Goal: Task Accomplishment & Management: Manage account settings

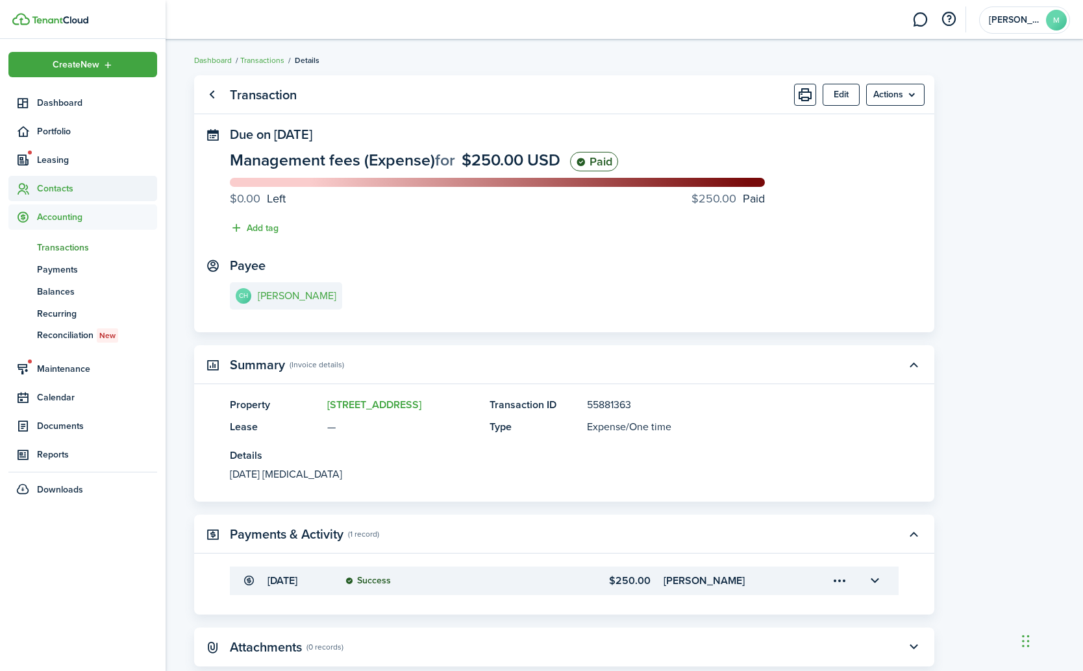
click at [53, 192] on span "Contacts" at bounding box center [97, 189] width 120 height 14
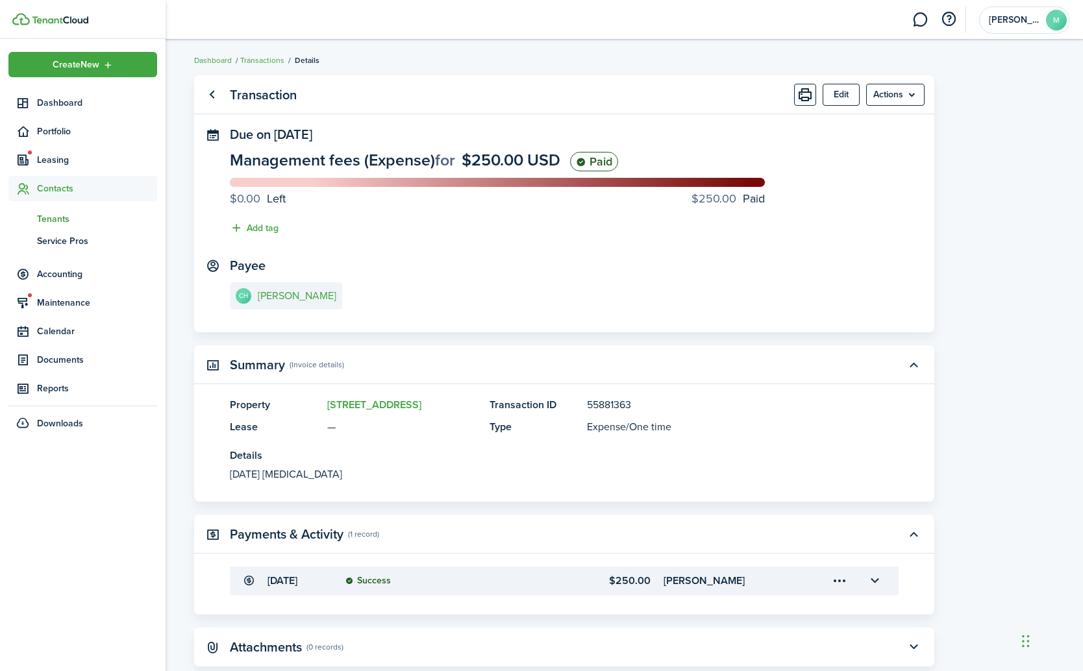
click at [56, 217] on span "Tenants" at bounding box center [97, 219] width 120 height 14
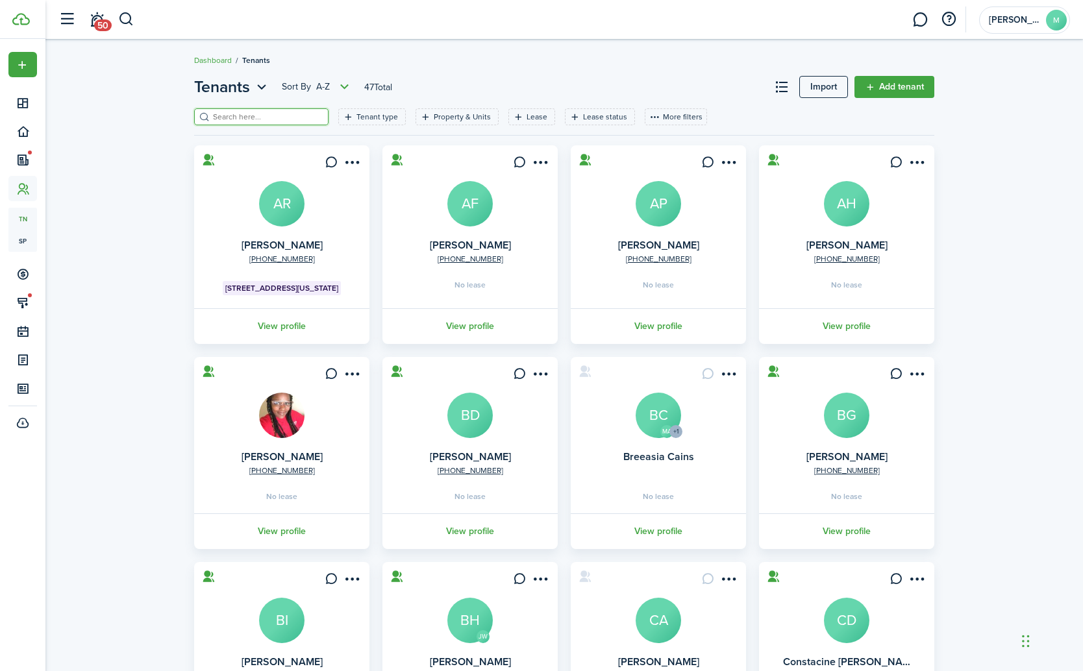
click at [254, 118] on input "search" at bounding box center [267, 117] width 114 height 12
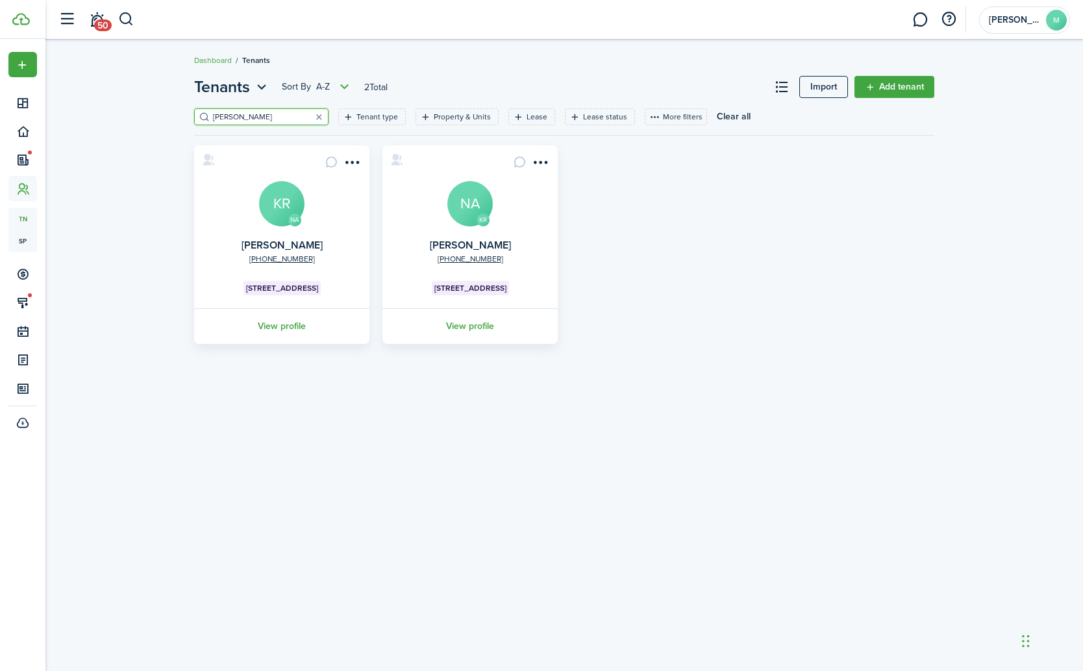
type input "[PERSON_NAME]"
click at [288, 216] on avatar-text "KR" at bounding box center [281, 203] width 45 height 45
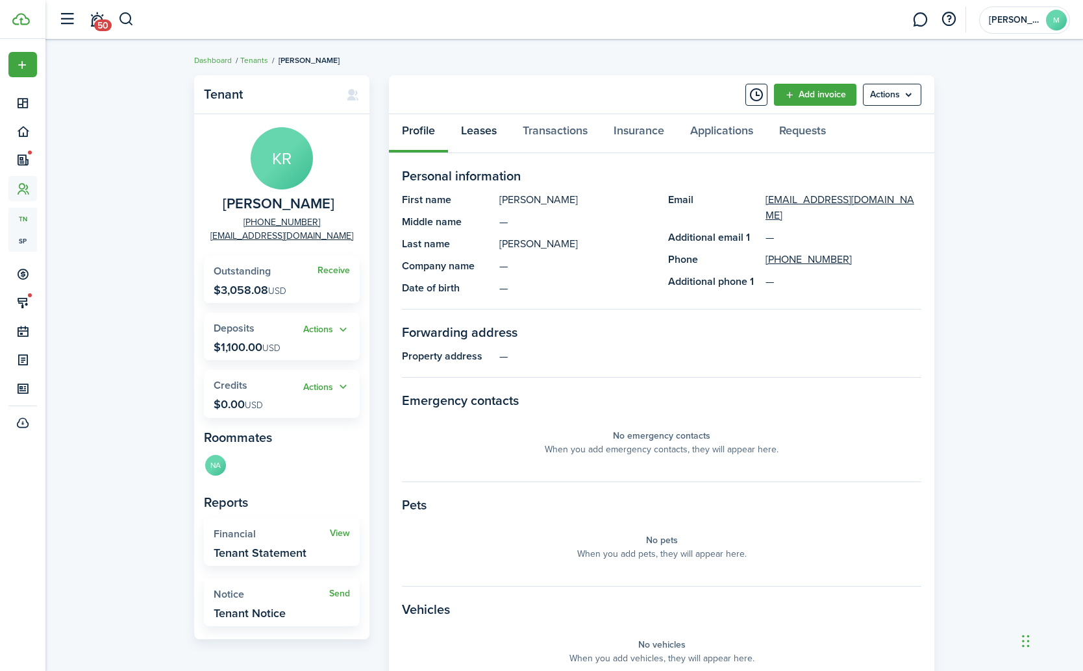
click at [484, 136] on link "Leases" at bounding box center [479, 133] width 62 height 39
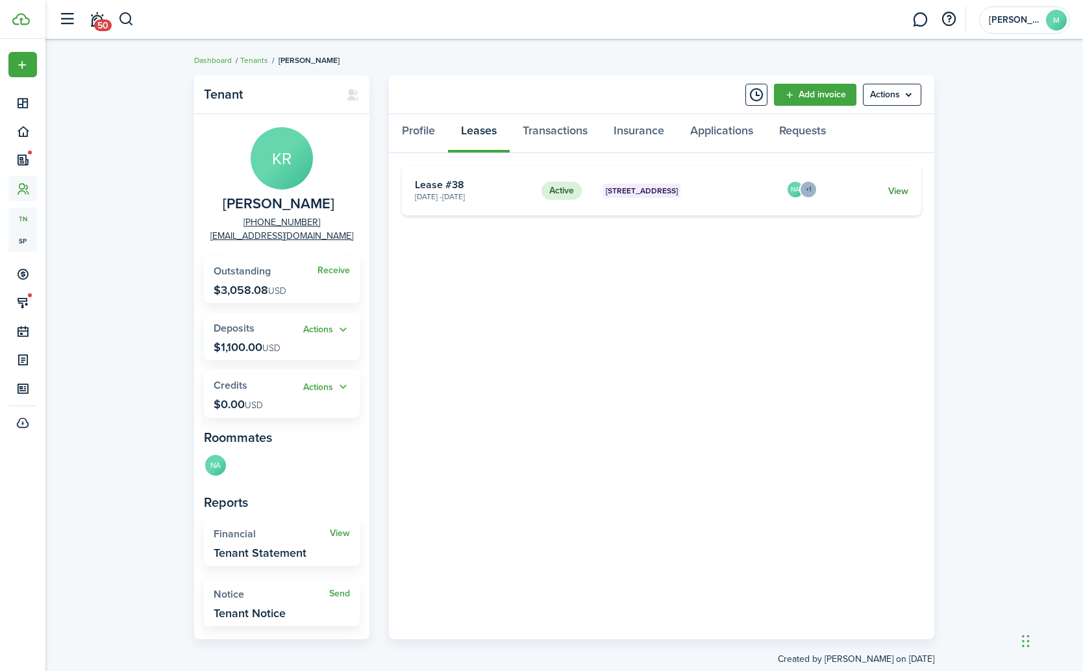
click at [902, 186] on link "View" at bounding box center [898, 191] width 20 height 14
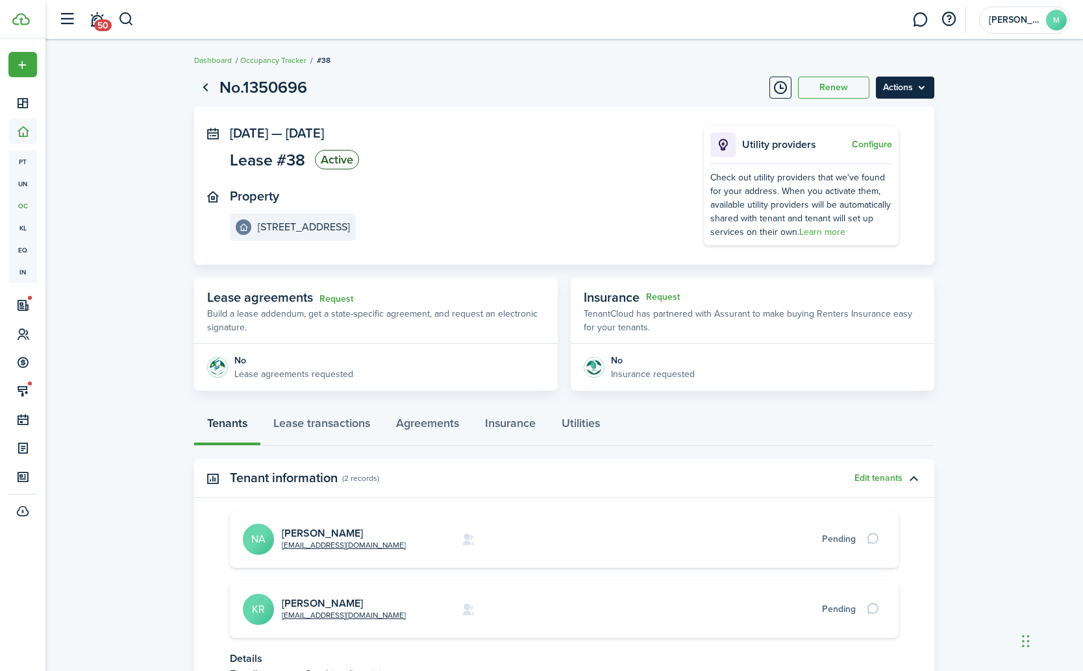
click at [906, 90] on menu-btn "Actions" at bounding box center [905, 88] width 58 height 22
click at [864, 160] on link "End Lease" at bounding box center [878, 162] width 114 height 22
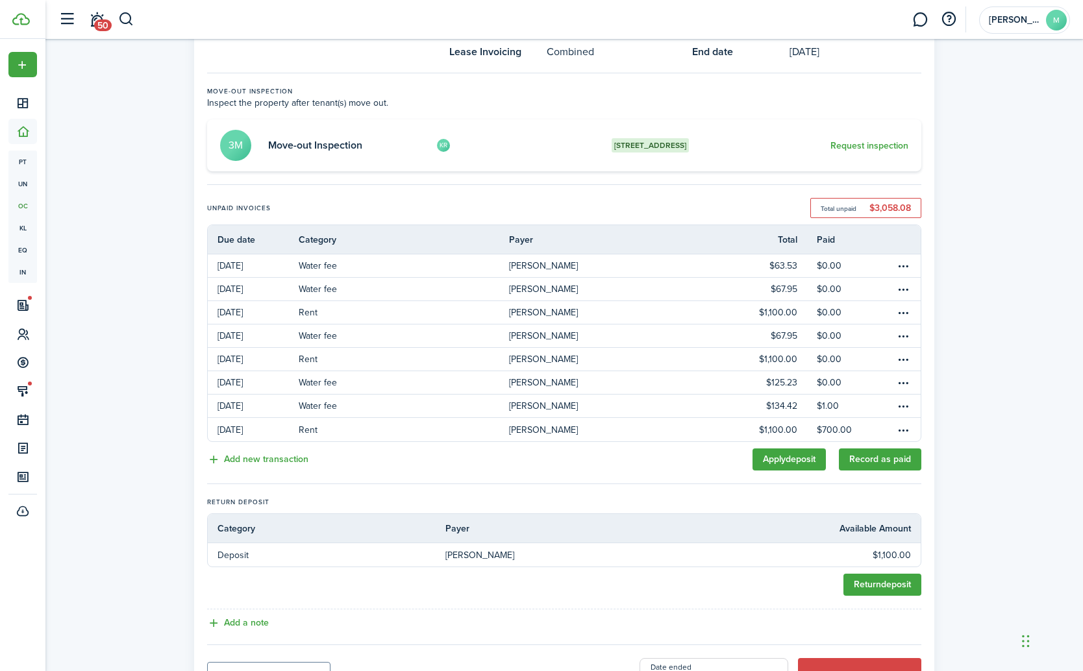
scroll to position [106, 0]
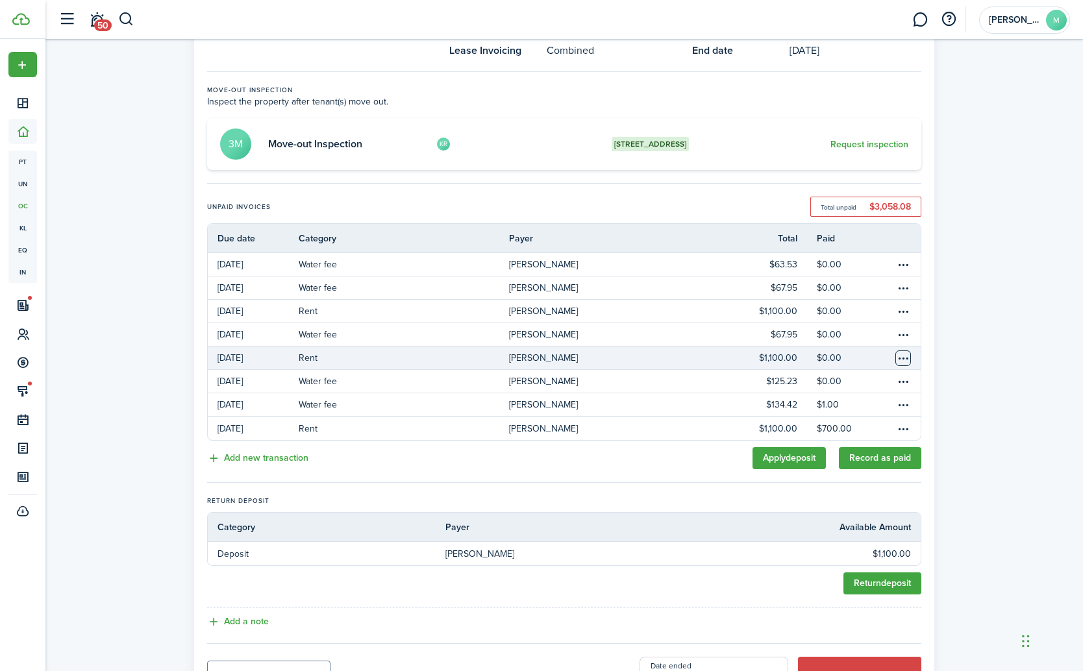
click at [902, 360] on table-menu-btn-icon "Open menu" at bounding box center [903, 359] width 16 height 16
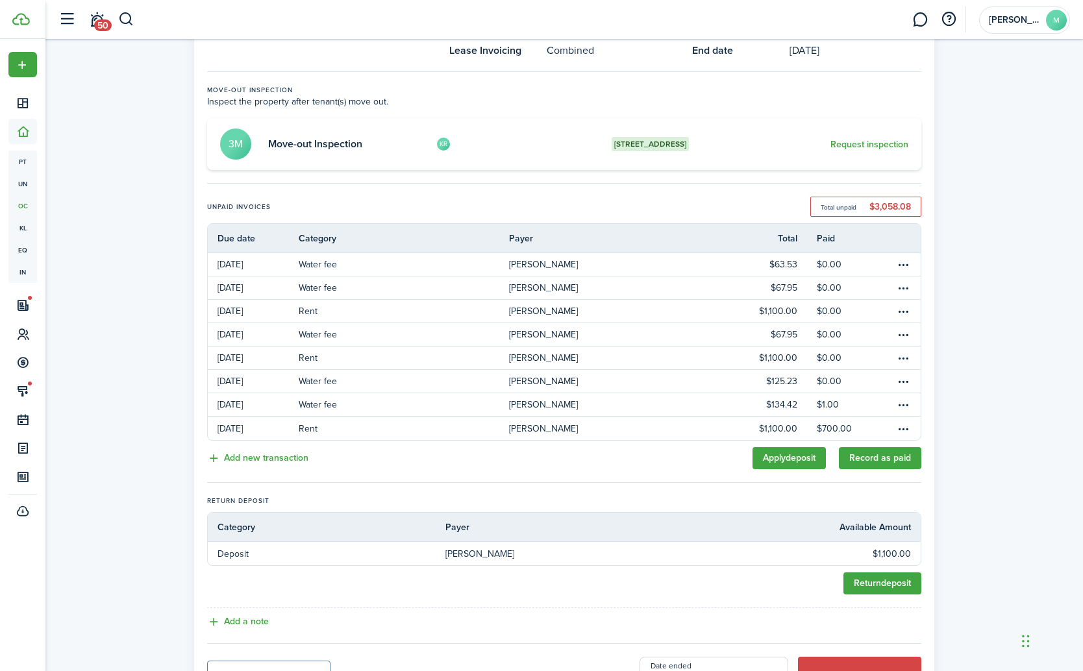
click at [981, 395] on div "End Lease Process Property [STREET_ADDRESS] Lease Type Fixed Lease Invoicing Co…" at bounding box center [564, 337] width 1038 height 751
click at [778, 458] on link "Apply deposit" at bounding box center [789, 458] width 73 height 22
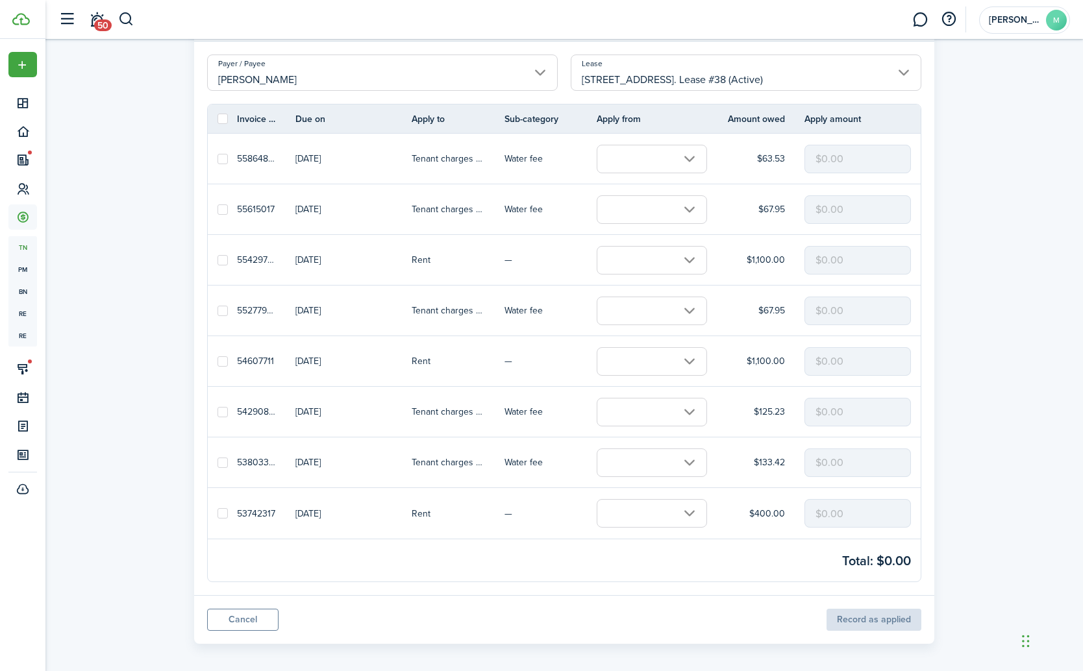
scroll to position [81, 0]
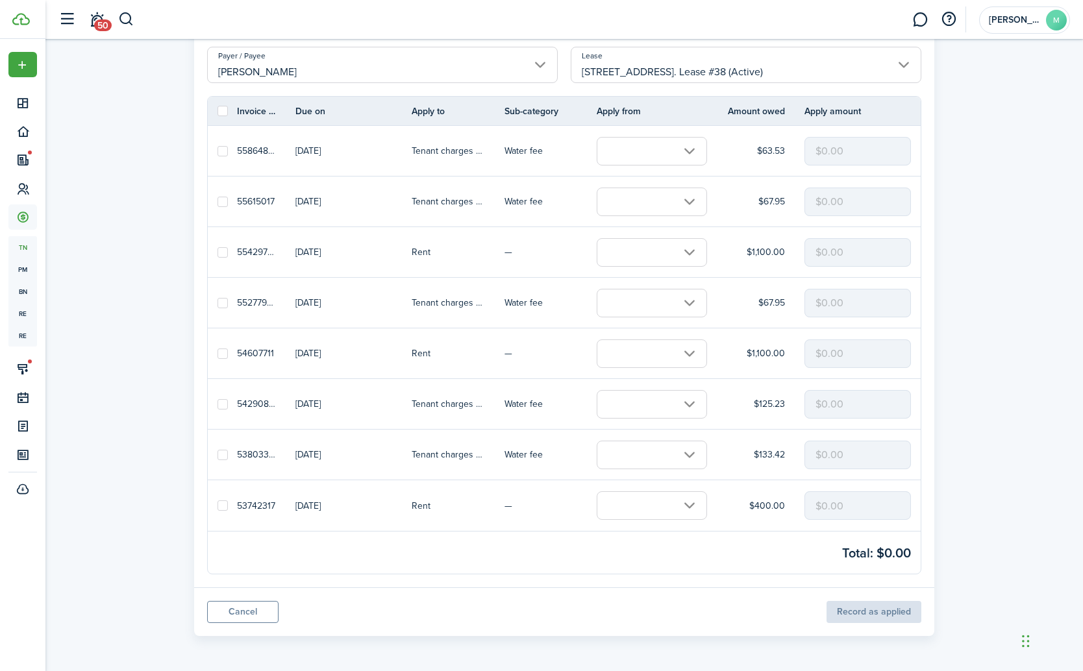
click at [224, 353] on label at bounding box center [223, 354] width 10 height 10
click at [218, 353] on input "checkbox" at bounding box center [217, 353] width 1 height 1
checkbox input "true"
click at [692, 354] on input "text" at bounding box center [652, 354] width 110 height 29
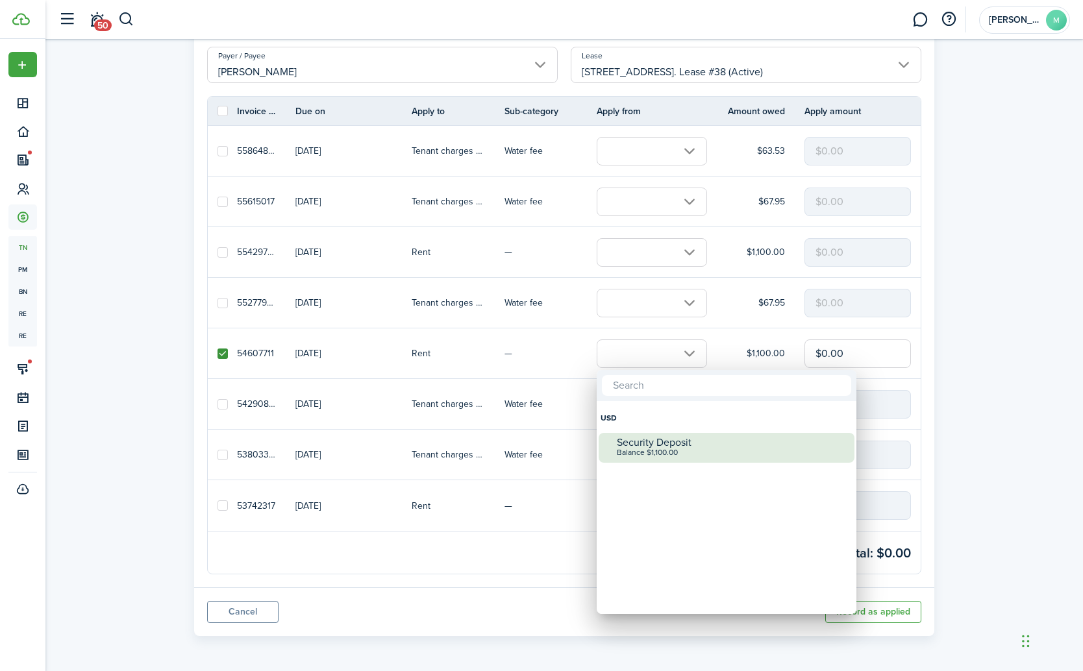
click at [651, 449] on div "Balance $1,100.00" at bounding box center [732, 453] width 230 height 9
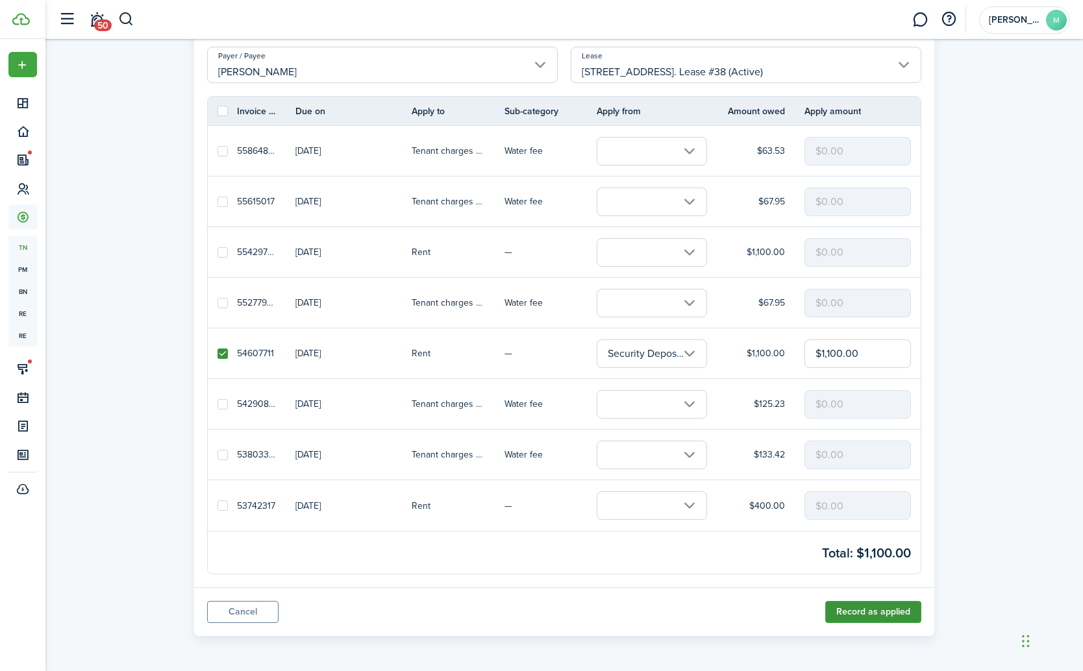
click at [873, 612] on button "Record as applied" at bounding box center [873, 612] width 96 height 22
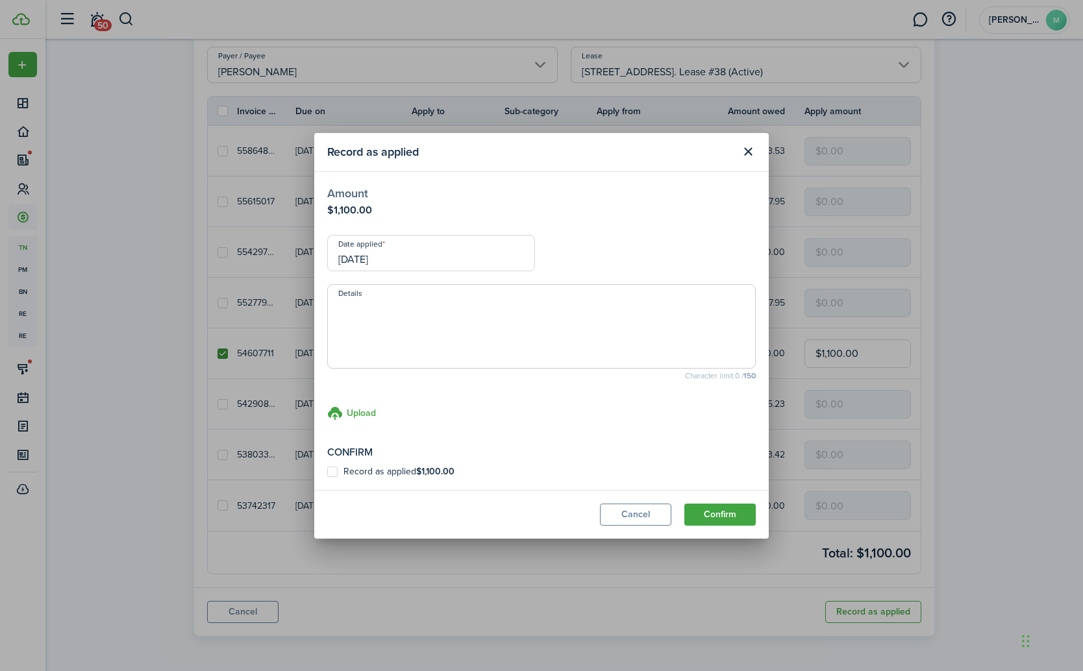
click at [525, 338] on textarea "Details" at bounding box center [541, 330] width 427 height 62
type textarea "Pay rent arrears"
click at [341, 474] on label "Record as applied $1,100.00" at bounding box center [390, 472] width 127 height 10
click at [327, 472] on input "Record as applied $1,100.00" at bounding box center [327, 471] width 1 height 1
checkbox input "true"
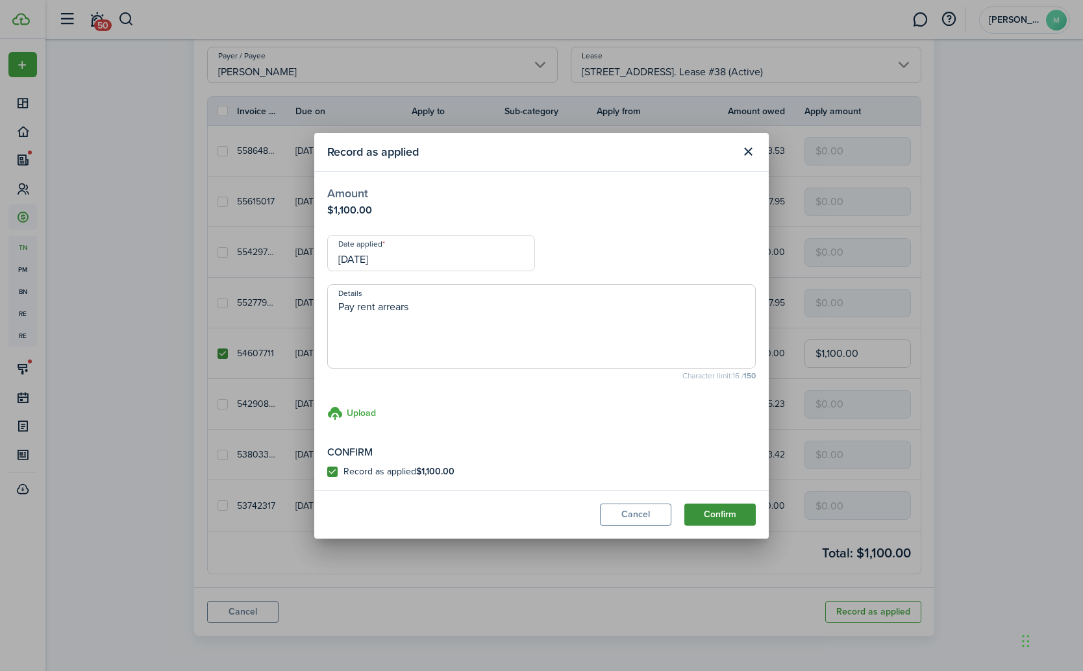
click at [732, 514] on button "Confirm" at bounding box center [719, 515] width 71 height 22
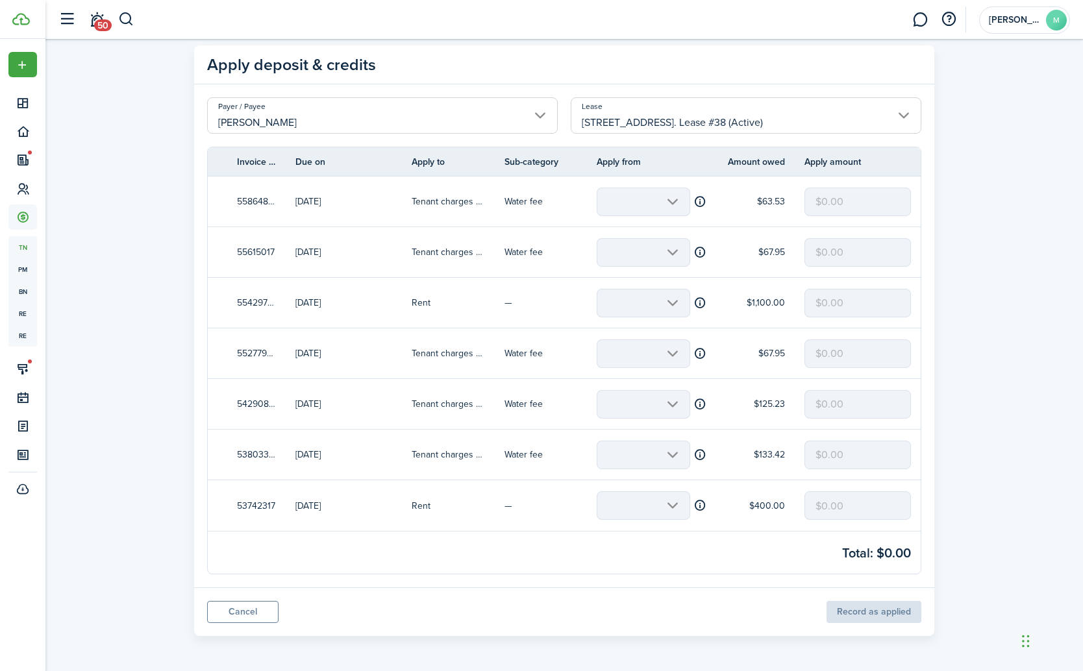
scroll to position [0, 0]
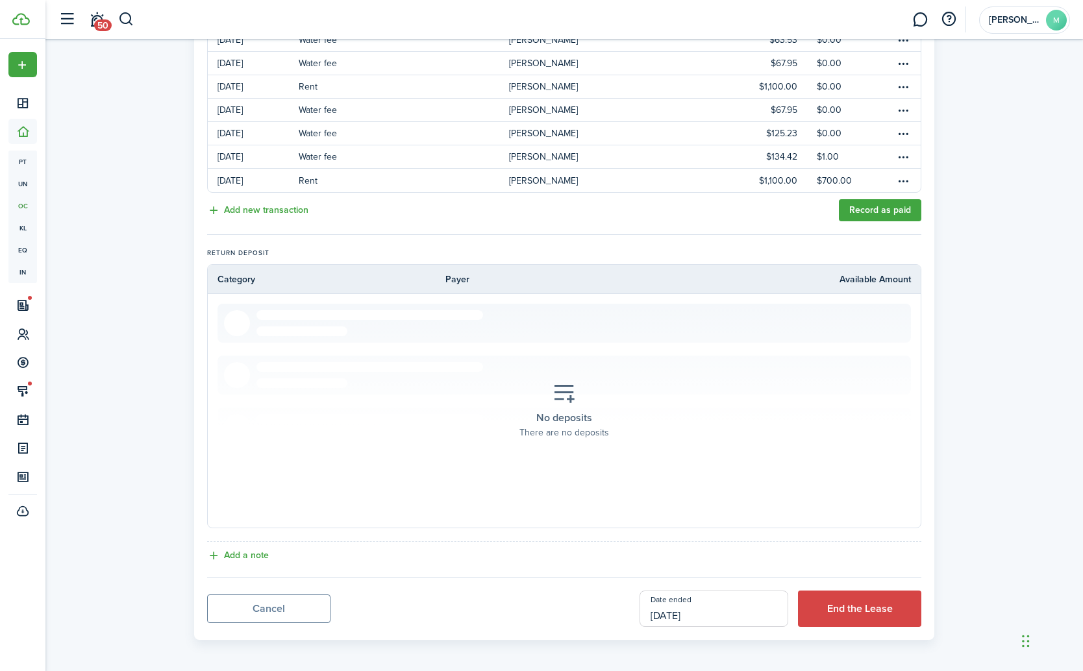
scroll to position [334, 0]
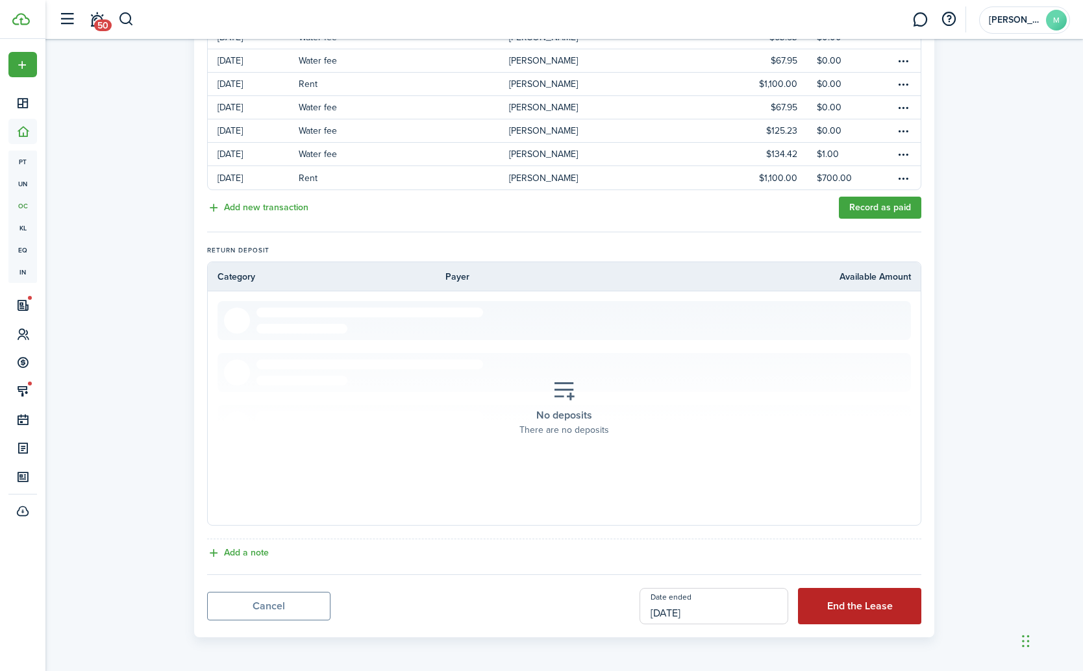
click at [837, 608] on button "End the Lease" at bounding box center [859, 606] width 123 height 36
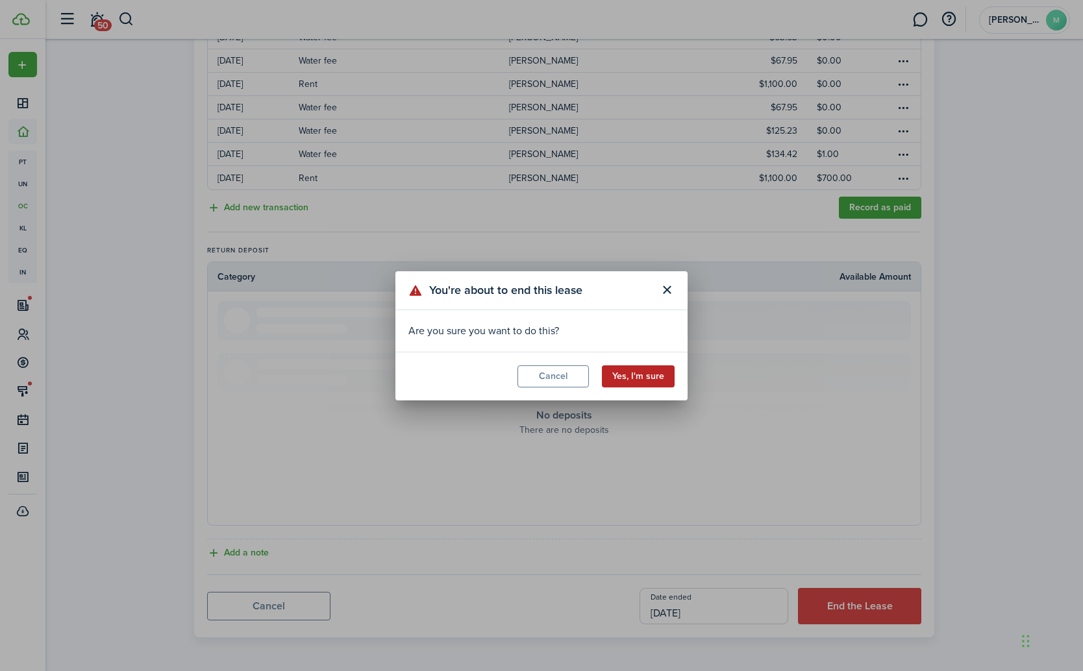
click at [651, 380] on button "Yes, I'm sure" at bounding box center [638, 377] width 73 height 22
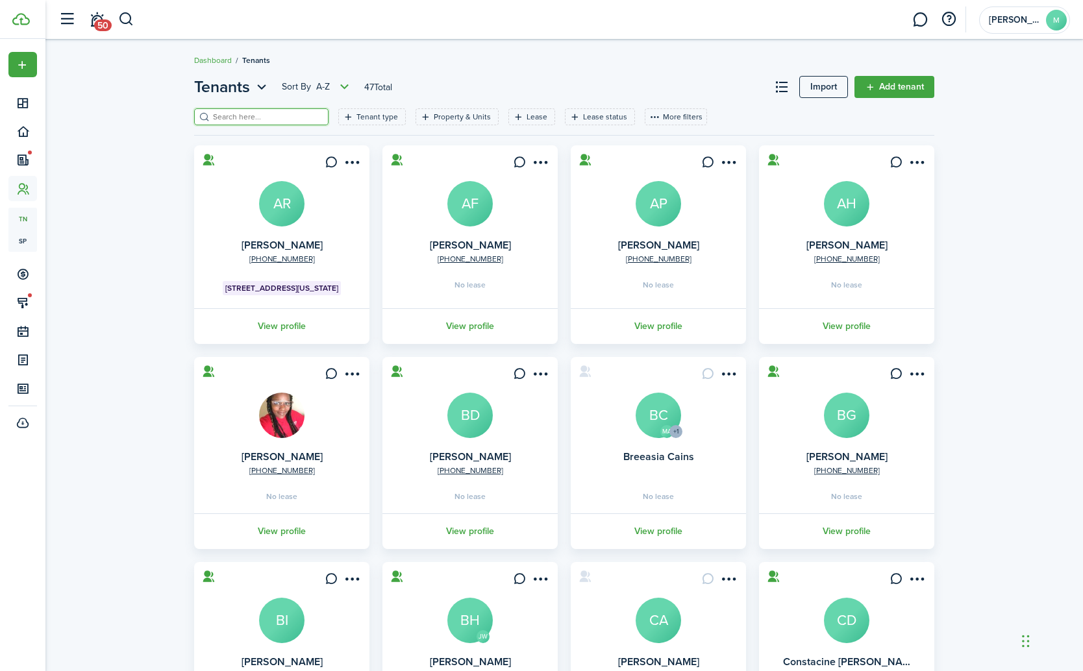
click at [233, 116] on input "search" at bounding box center [267, 117] width 114 height 12
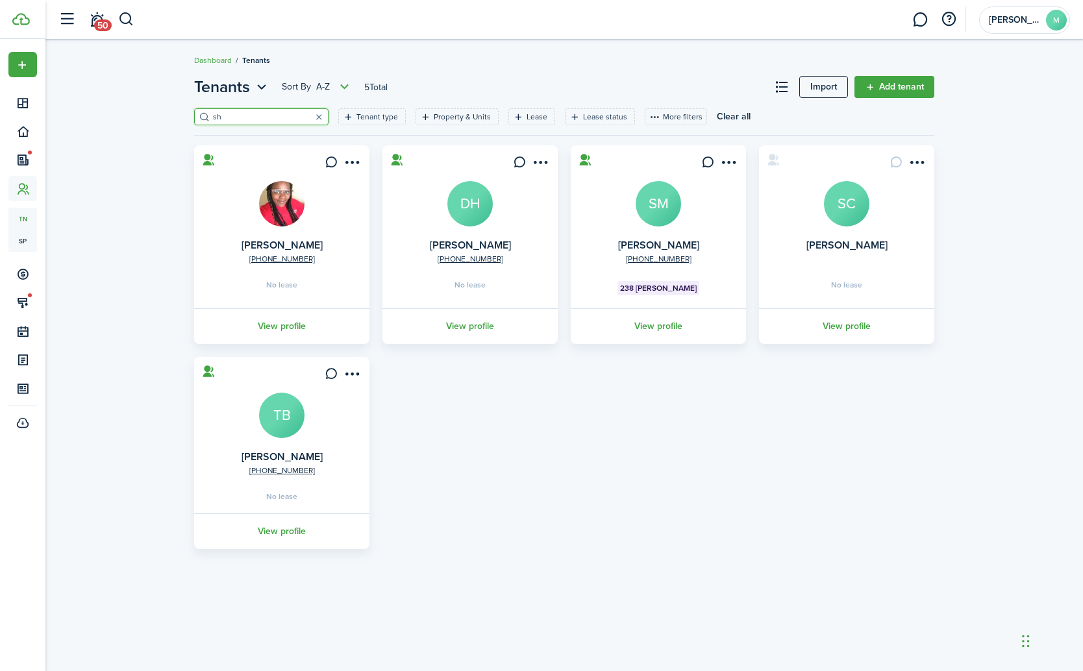
type input "sh"
click at [660, 211] on avatar-text "SM" at bounding box center [658, 203] width 45 height 45
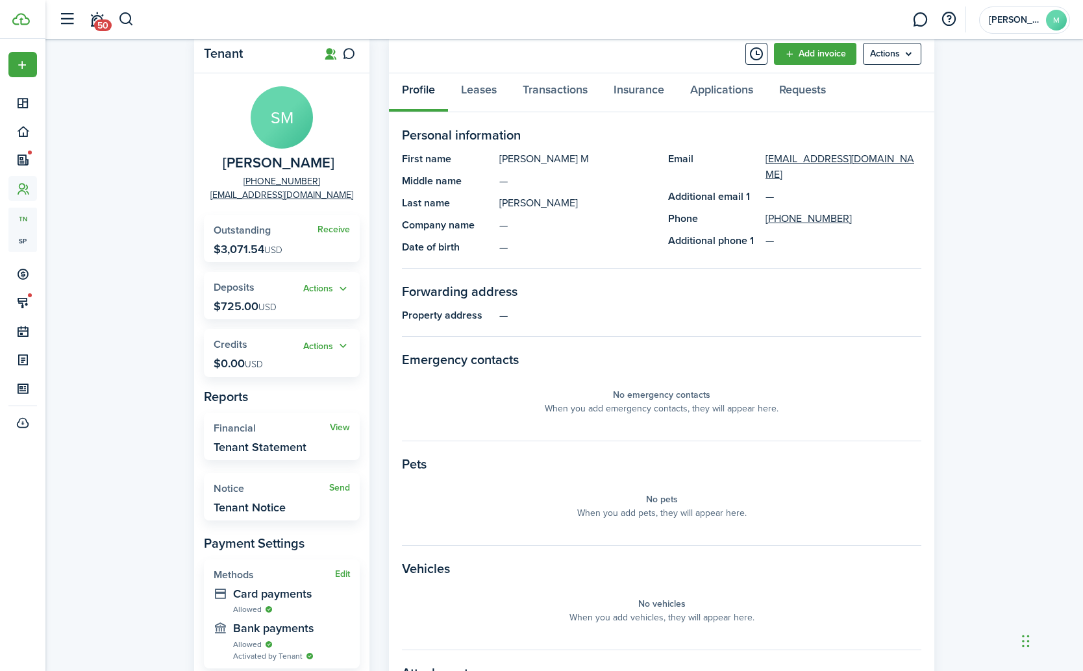
scroll to position [44, 0]
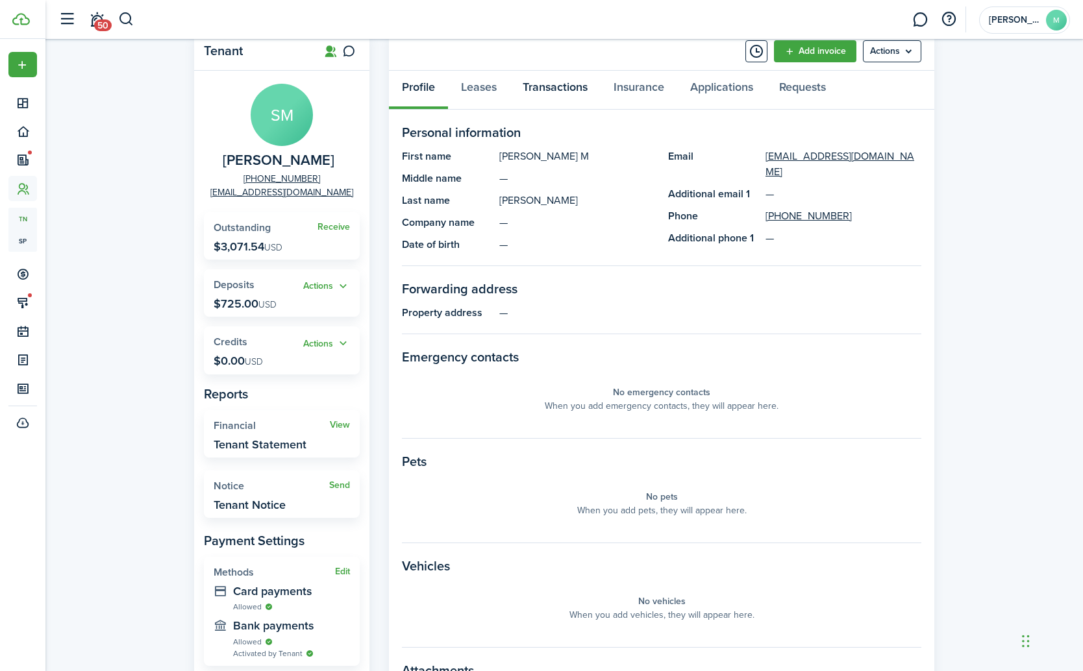
click at [550, 86] on link "Transactions" at bounding box center [555, 90] width 91 height 39
